Goal: Find contact information: Find contact information

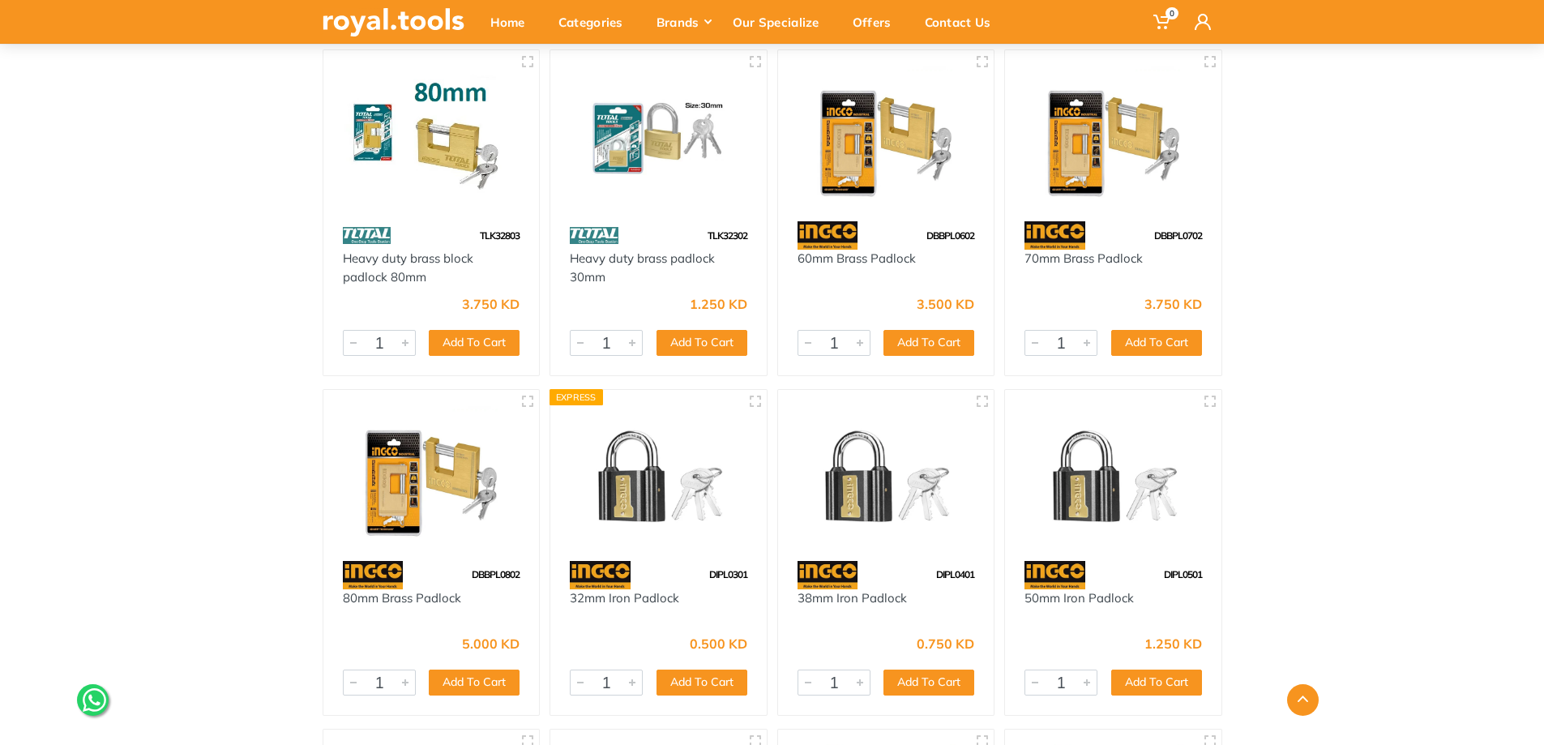
scroll to position [2411, 0]
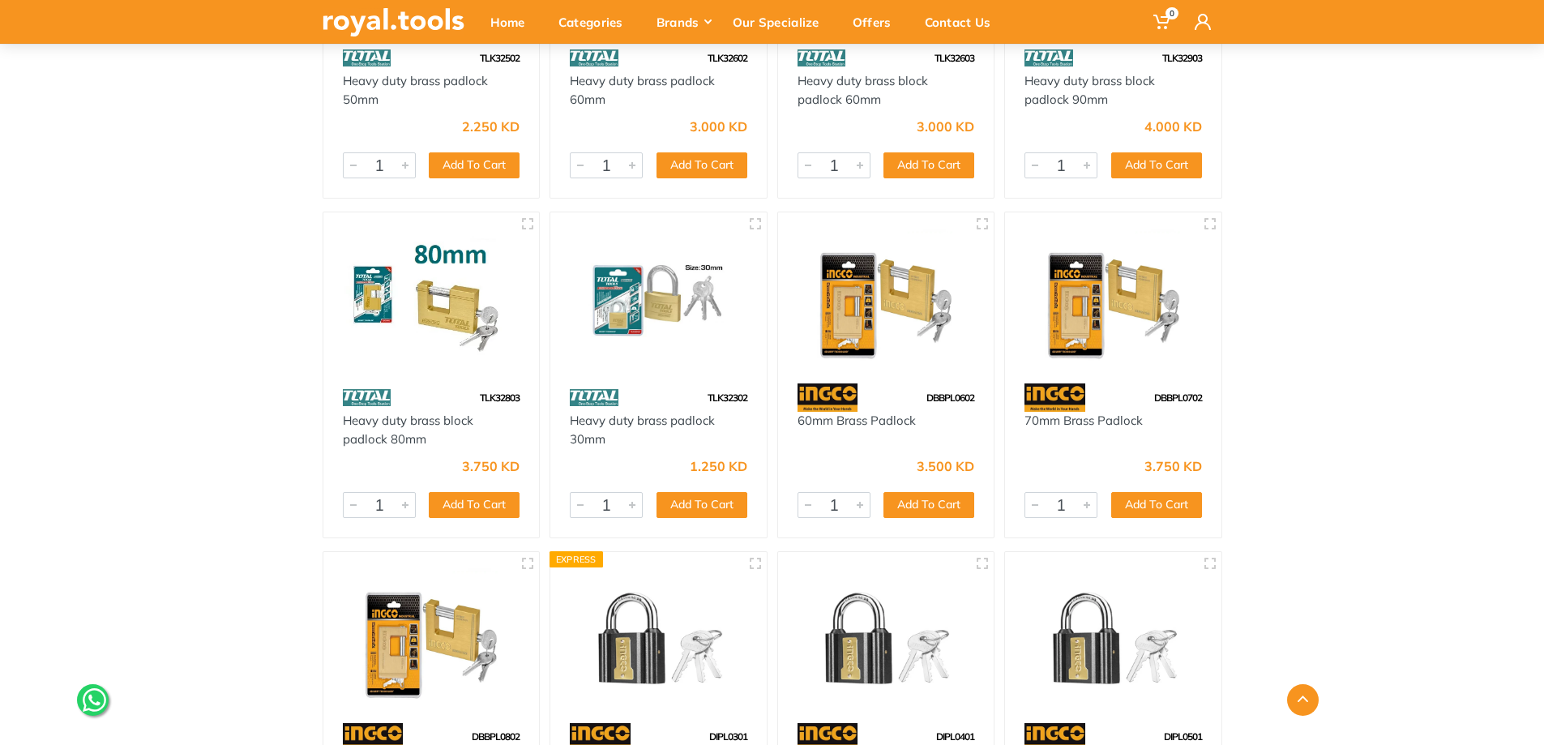
click at [461, 316] on img at bounding box center [431, 297] width 187 height 140
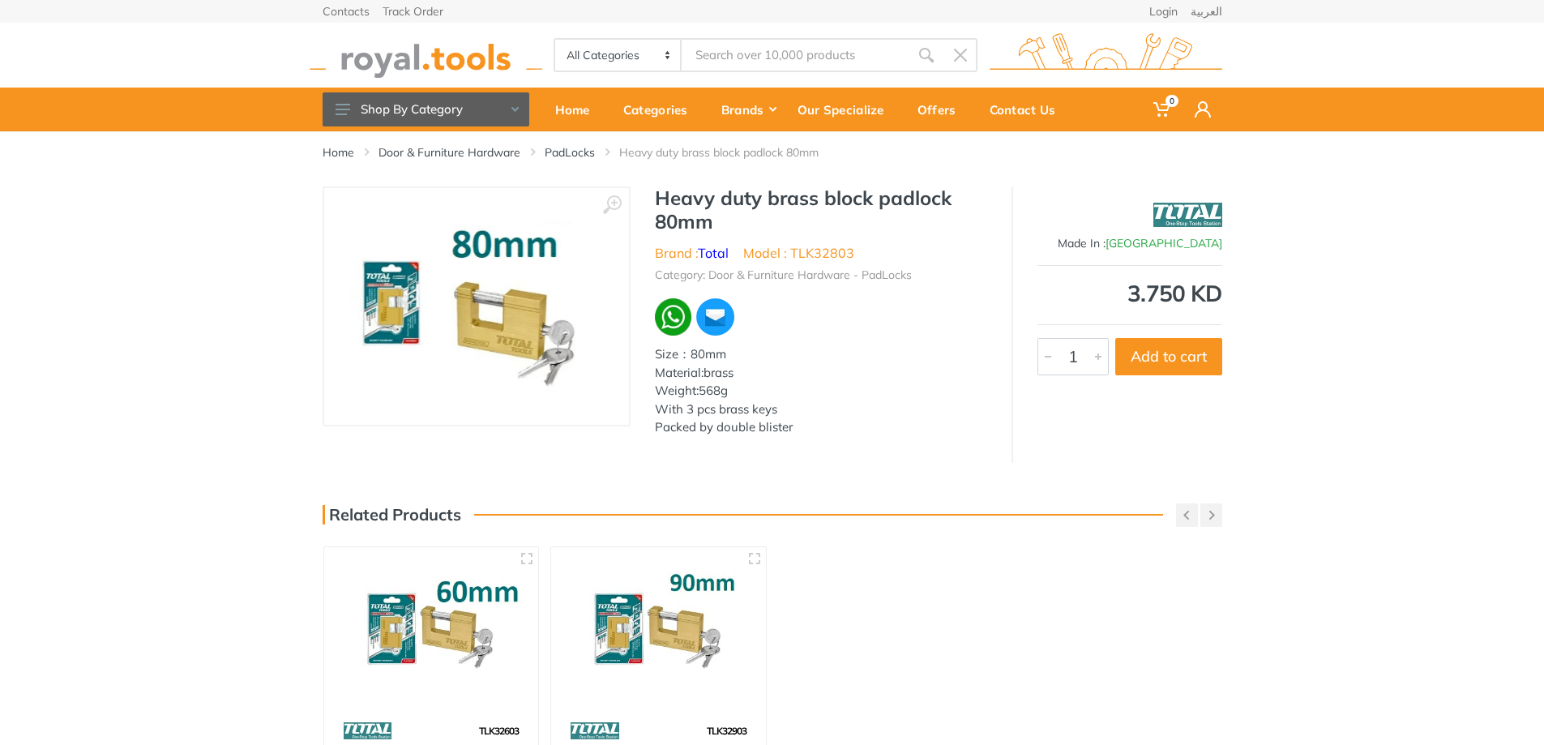
scroll to position [162, 0]
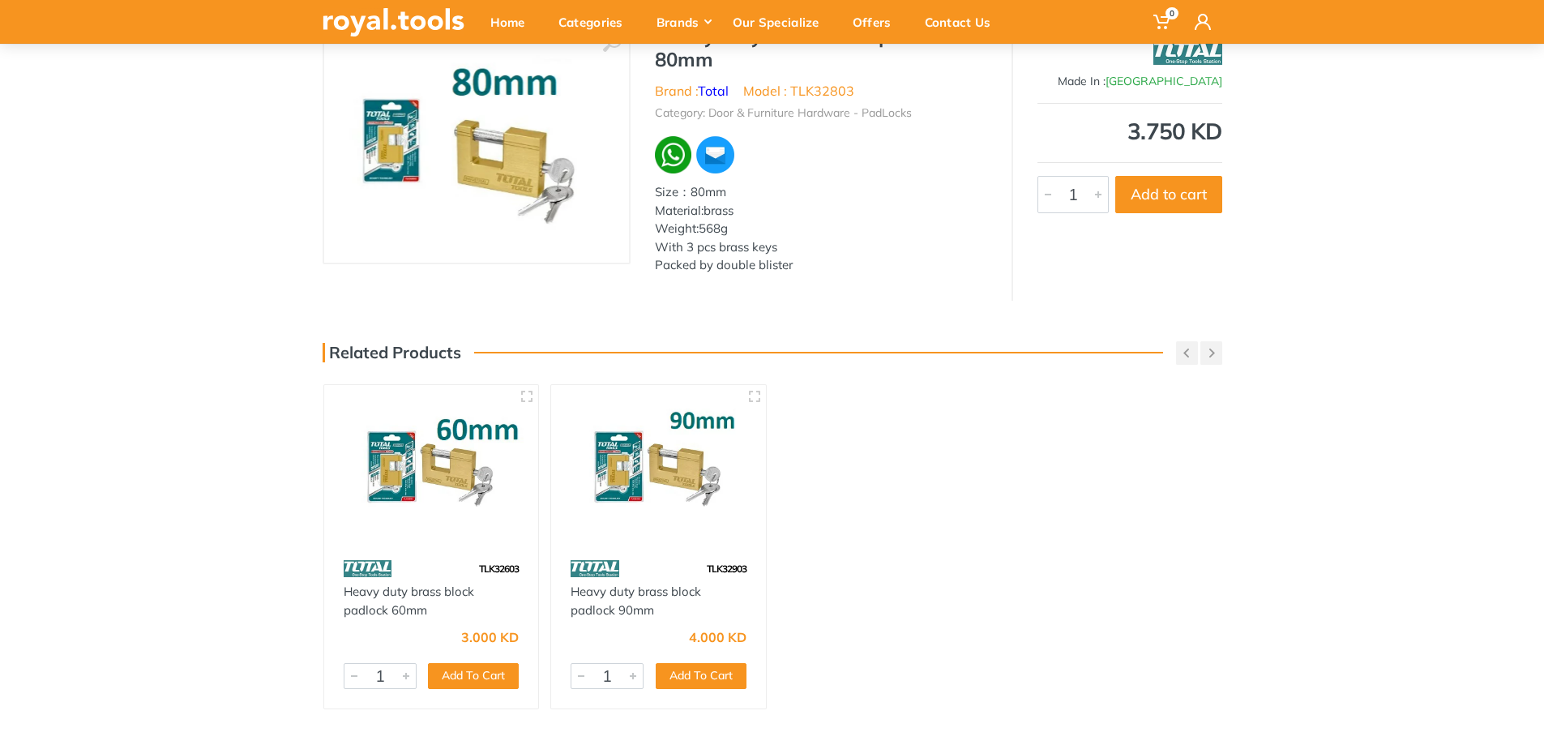
click at [661, 472] on img at bounding box center [659, 469] width 186 height 139
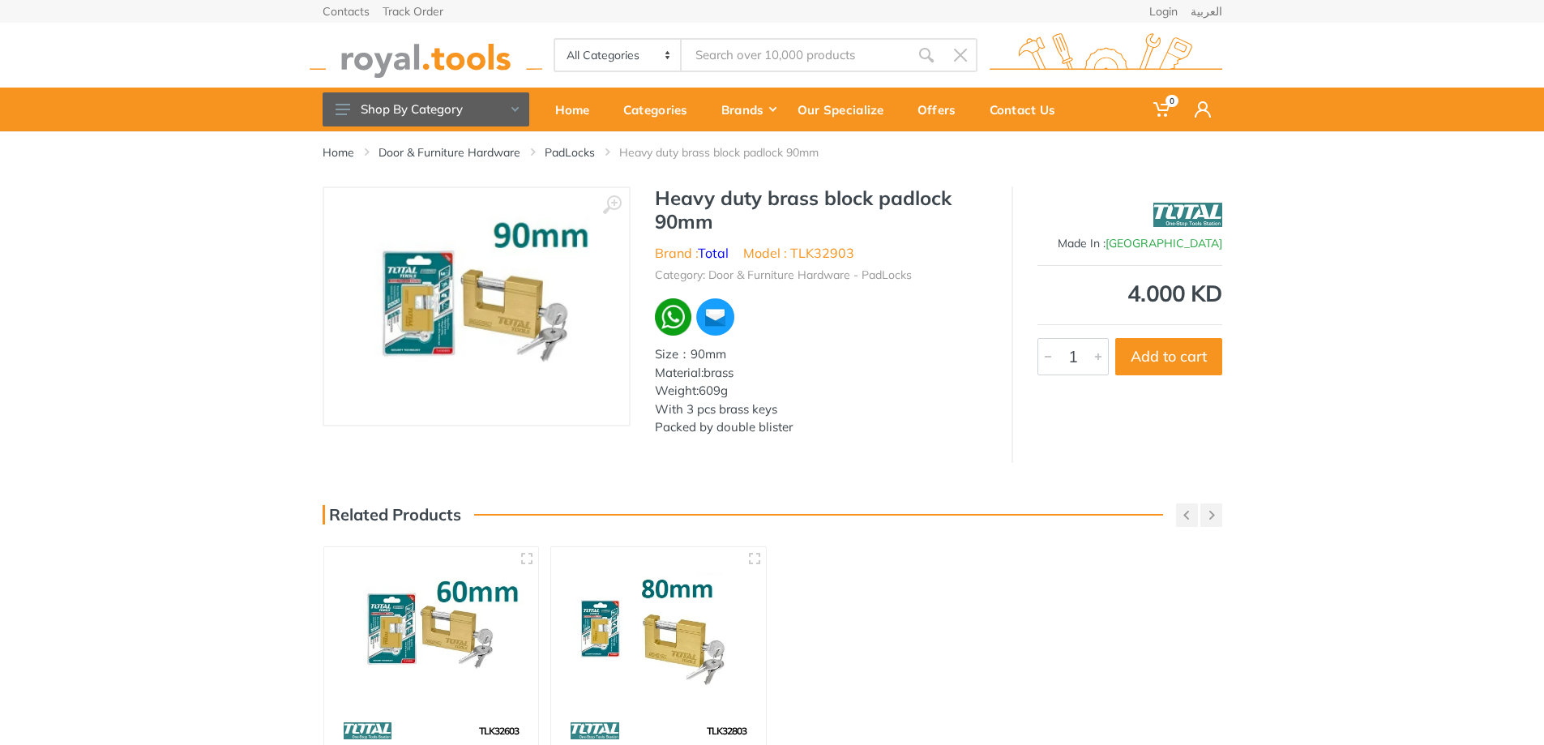
click at [439, 317] on img at bounding box center [476, 307] width 272 height 202
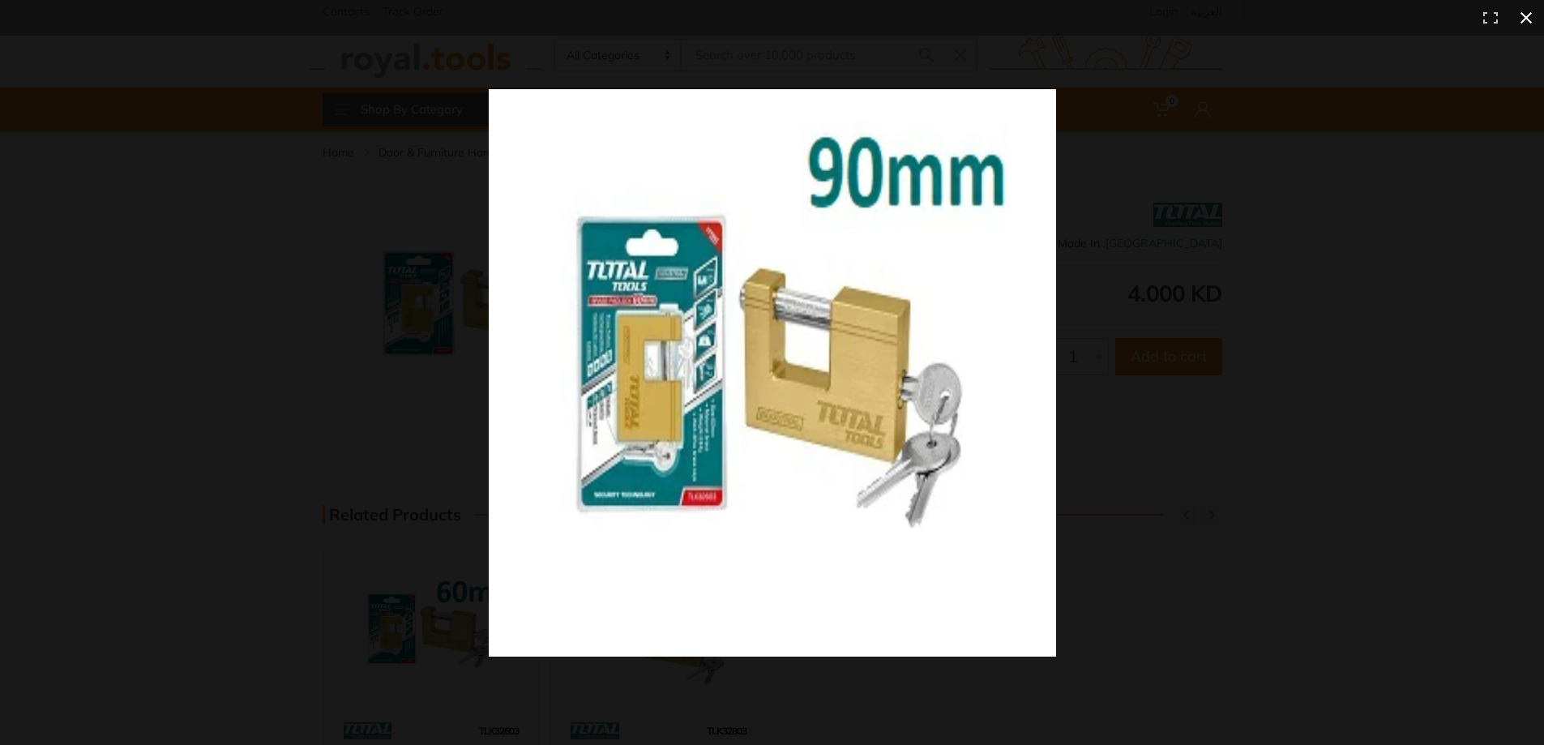
click at [1523, 21] on button at bounding box center [1526, 18] width 36 height 36
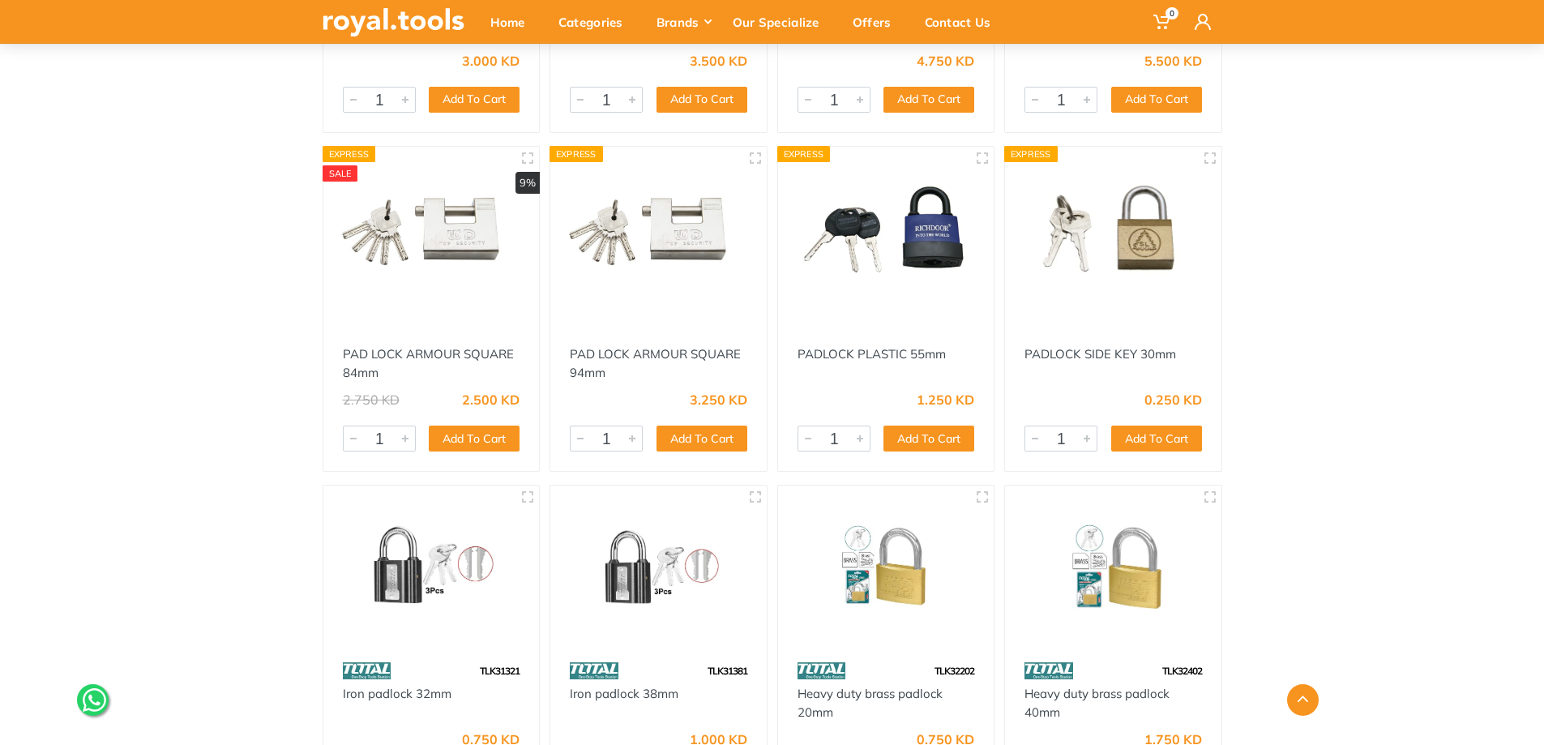
scroll to position [1216, 0]
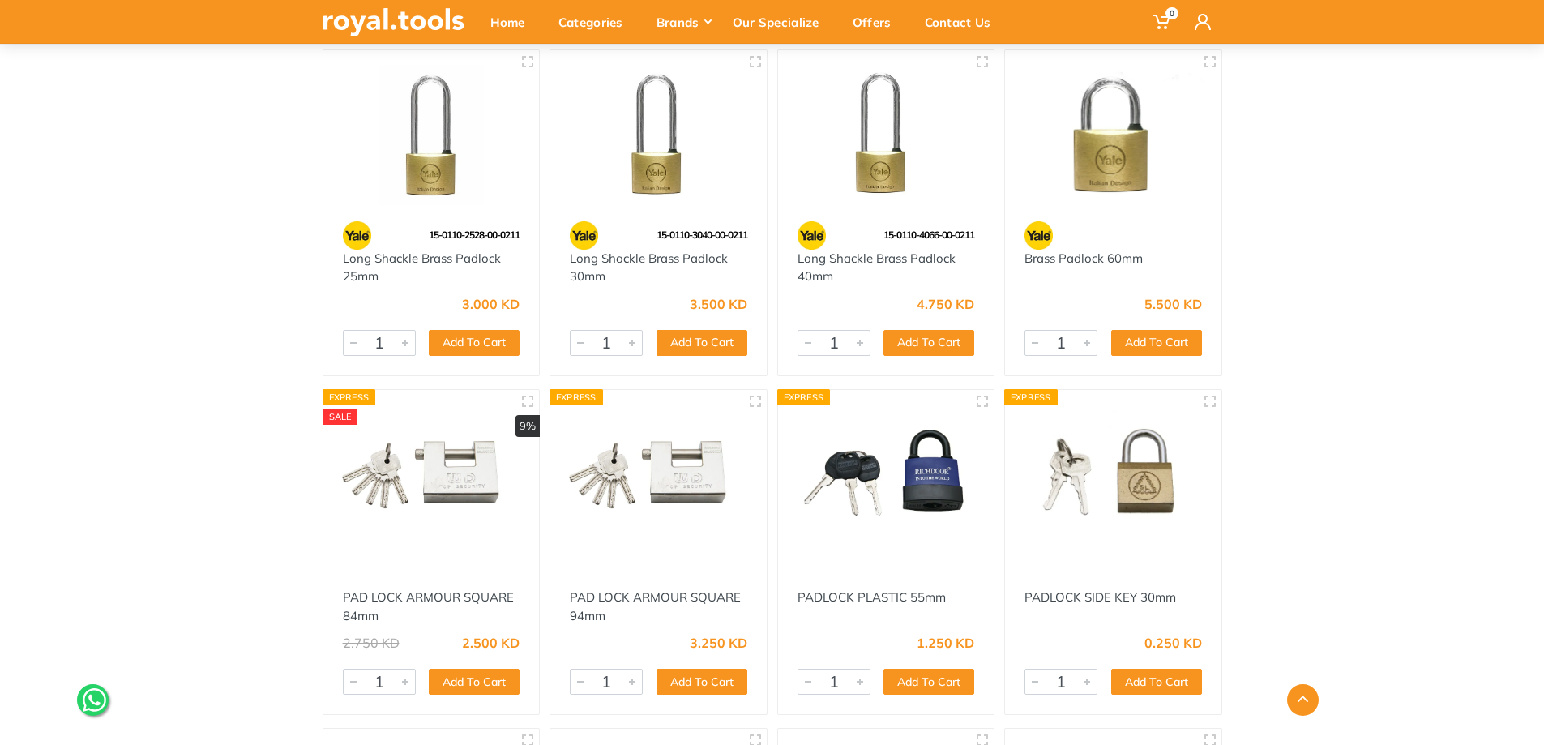
click at [659, 475] on img at bounding box center [658, 474] width 187 height 140
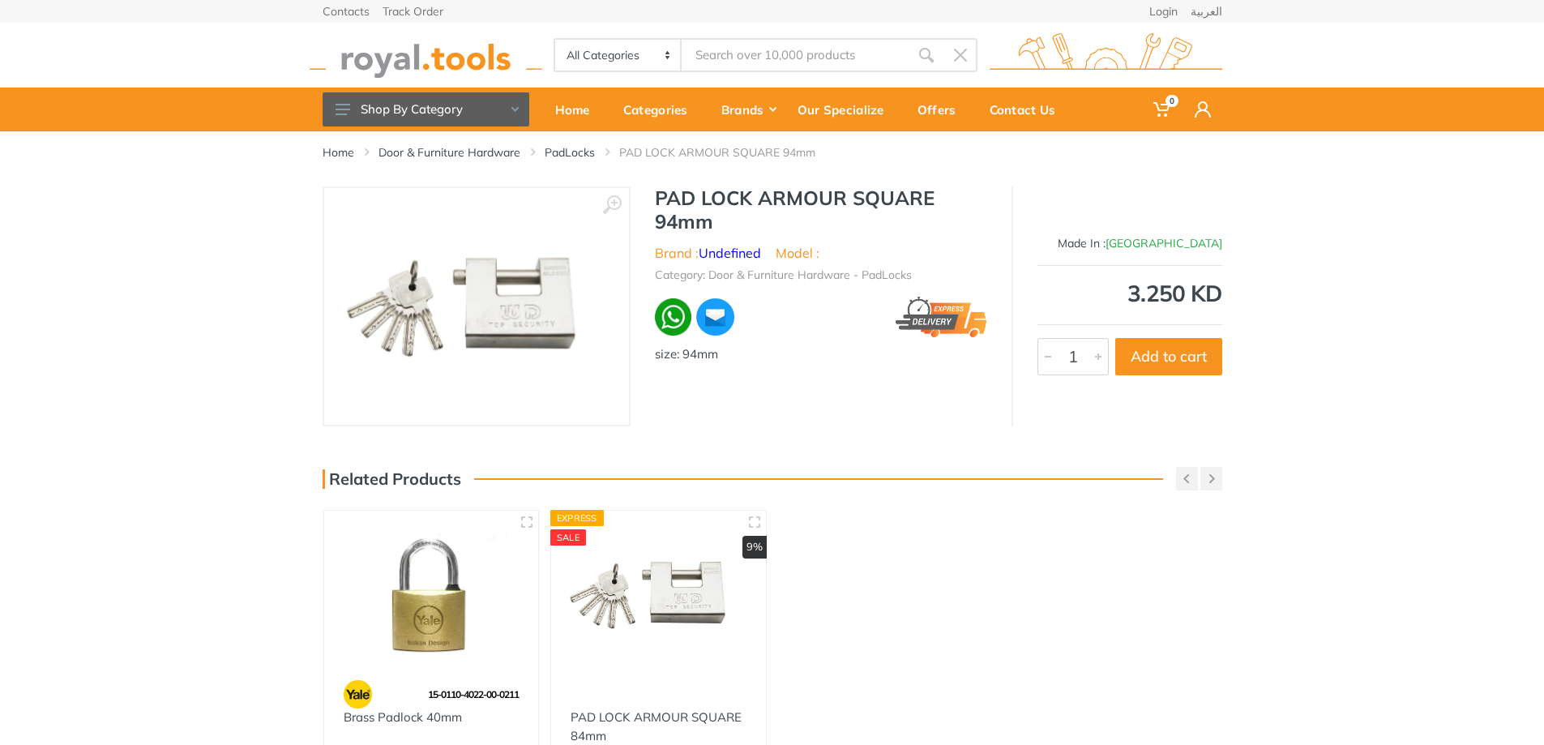
click at [506, 310] on img at bounding box center [475, 306] width 271 height 204
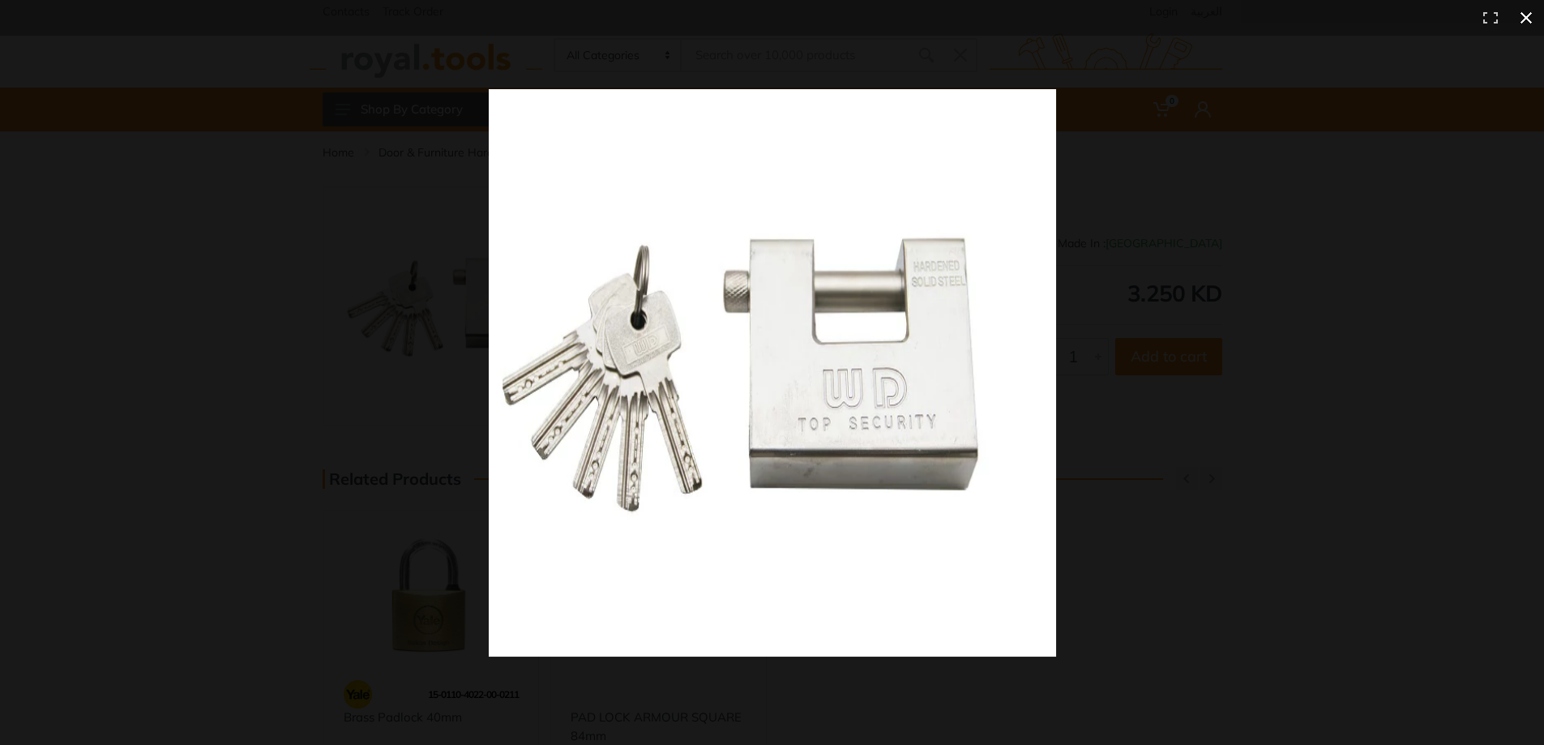
click at [1523, 24] on button at bounding box center [1526, 18] width 36 height 36
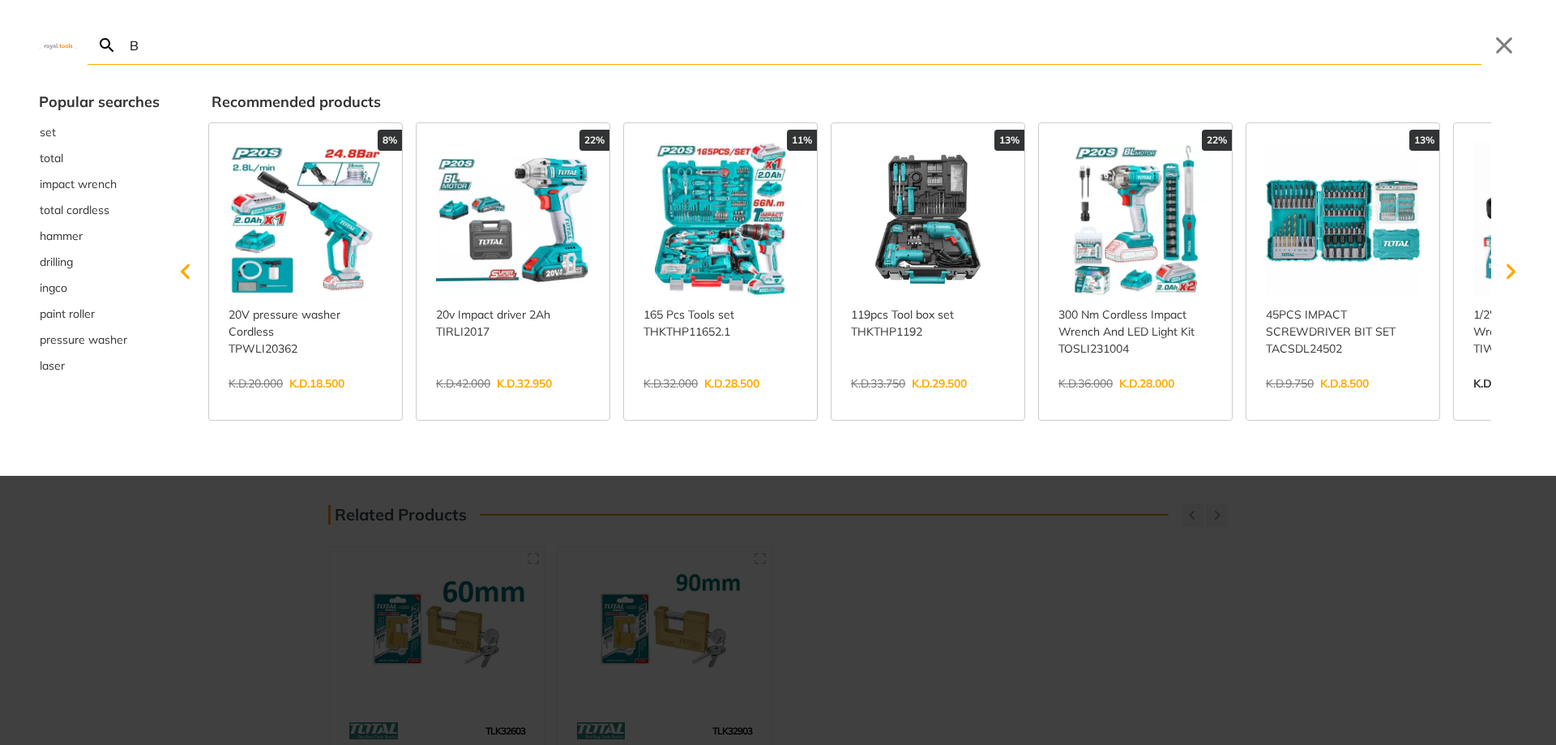
type input "B"
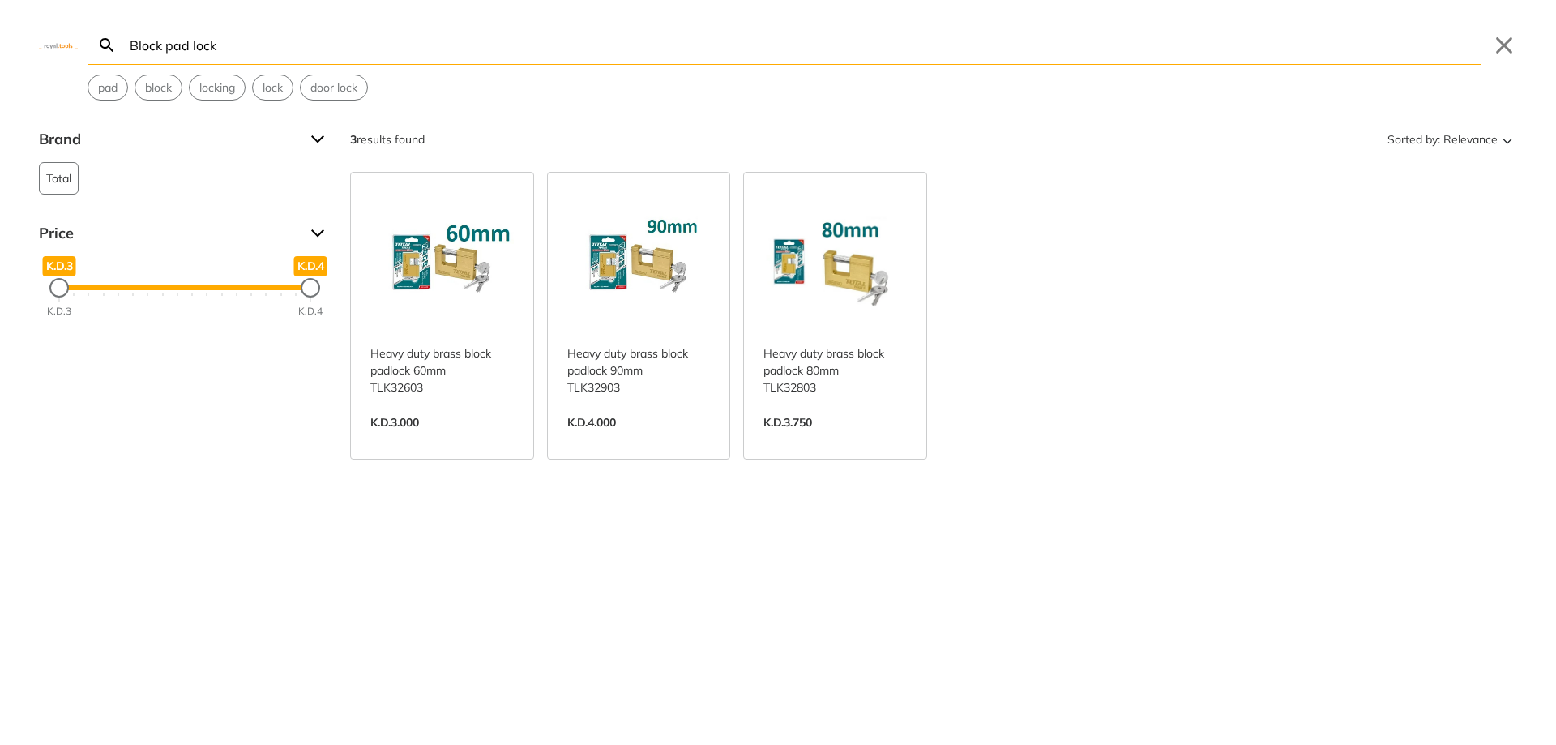
type input "Block pad lock"
click at [106, 42] on icon "Search" at bounding box center [106, 45] width 19 height 19
click at [263, 49] on input "Block pad lock" at bounding box center [803, 45] width 1355 height 38
click at [635, 439] on link "View more →" at bounding box center [638, 439] width 143 height 0
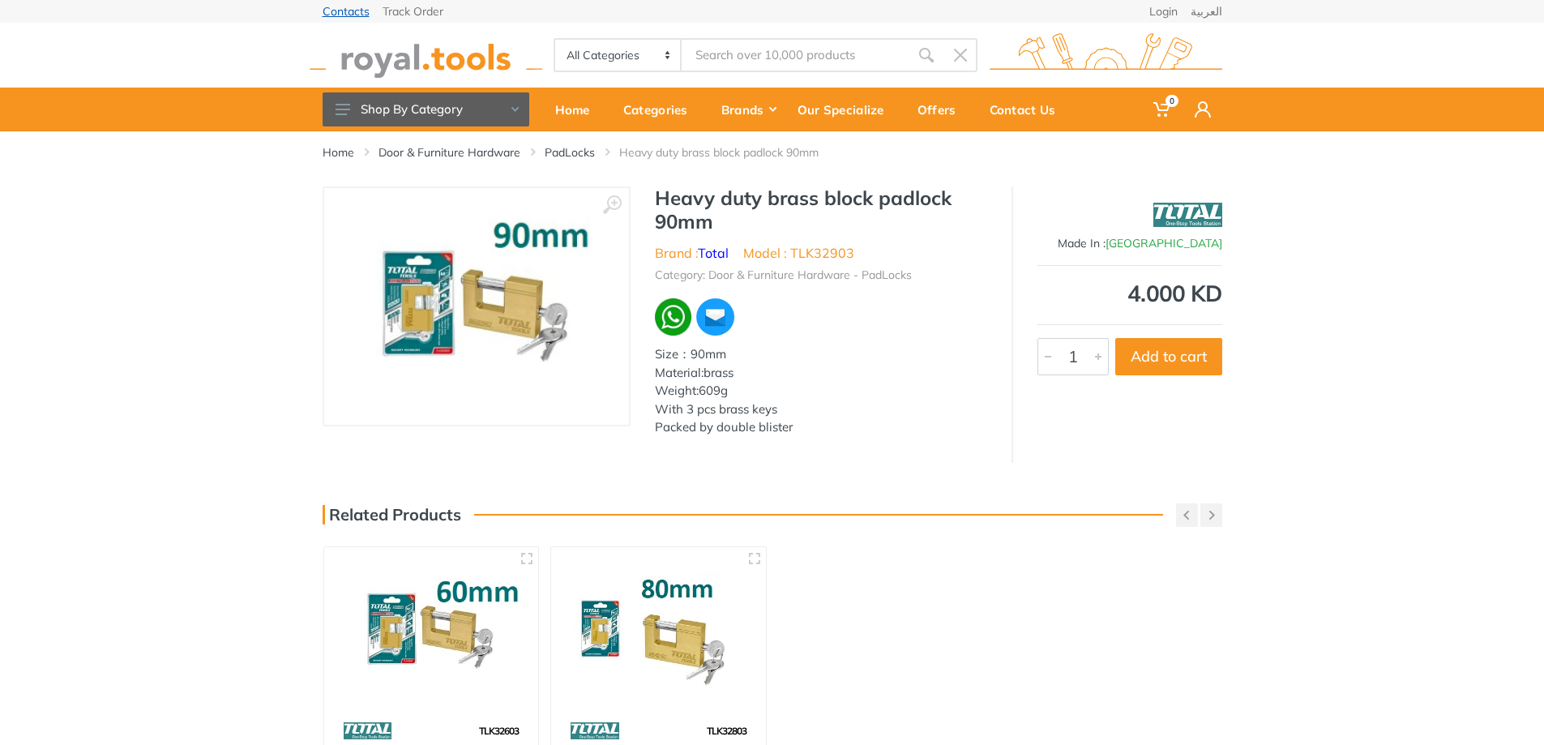
click at [340, 12] on link "Contacts" at bounding box center [346, 11] width 47 height 11
click at [492, 316] on img at bounding box center [476, 307] width 272 height 202
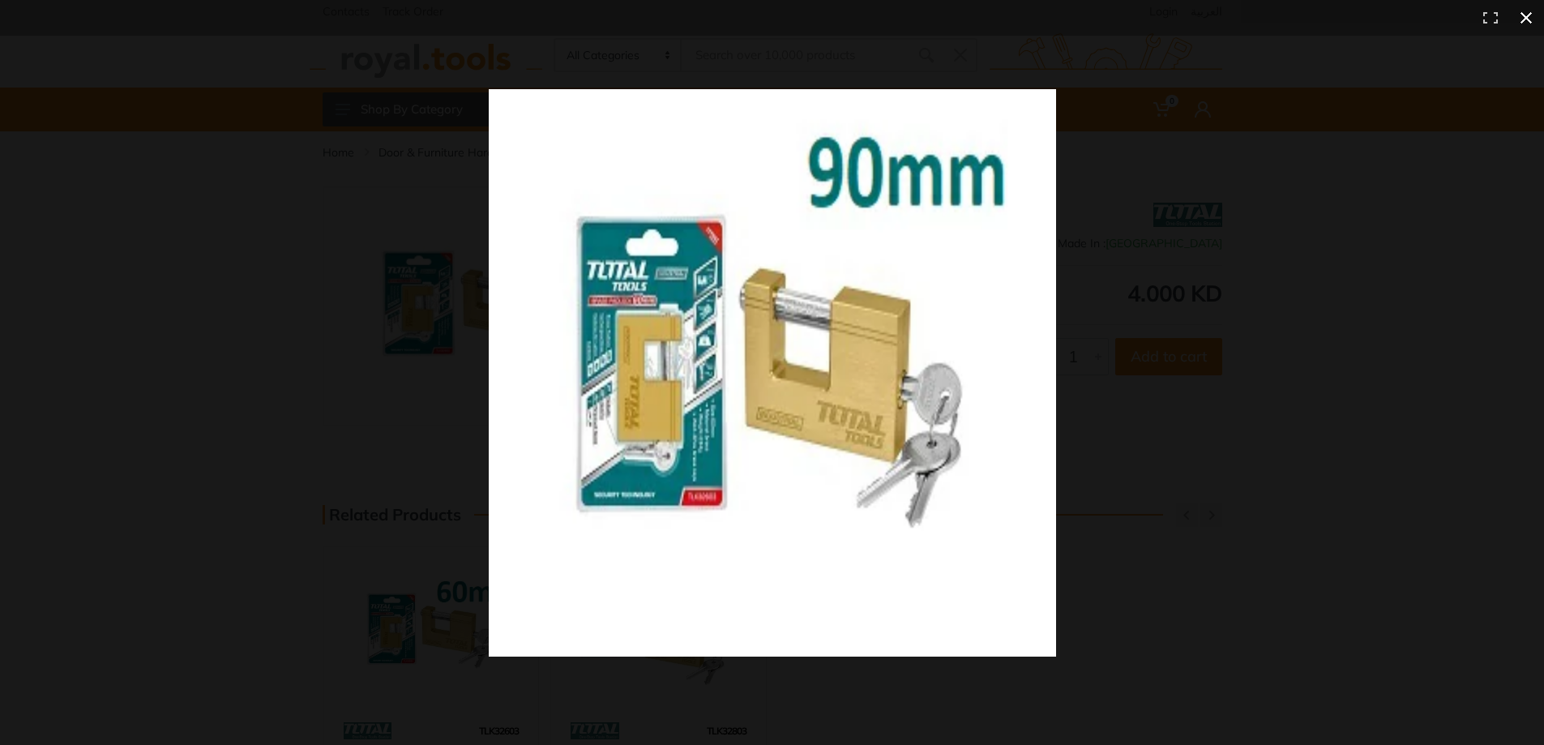
click at [1527, 17] on button at bounding box center [1526, 18] width 36 height 36
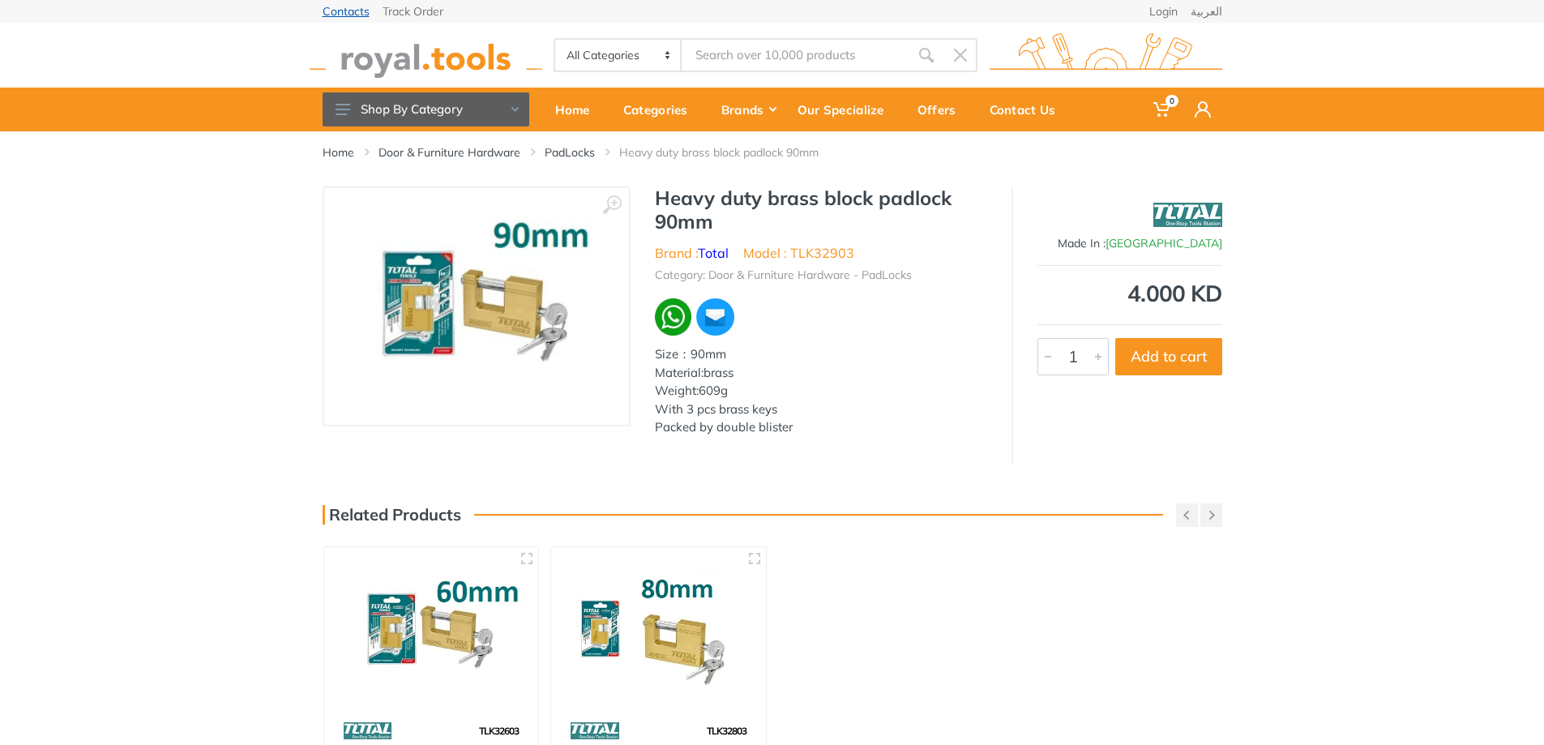
click at [332, 9] on link "Contacts" at bounding box center [346, 11] width 47 height 11
